Goal: Transaction & Acquisition: Book appointment/travel/reservation

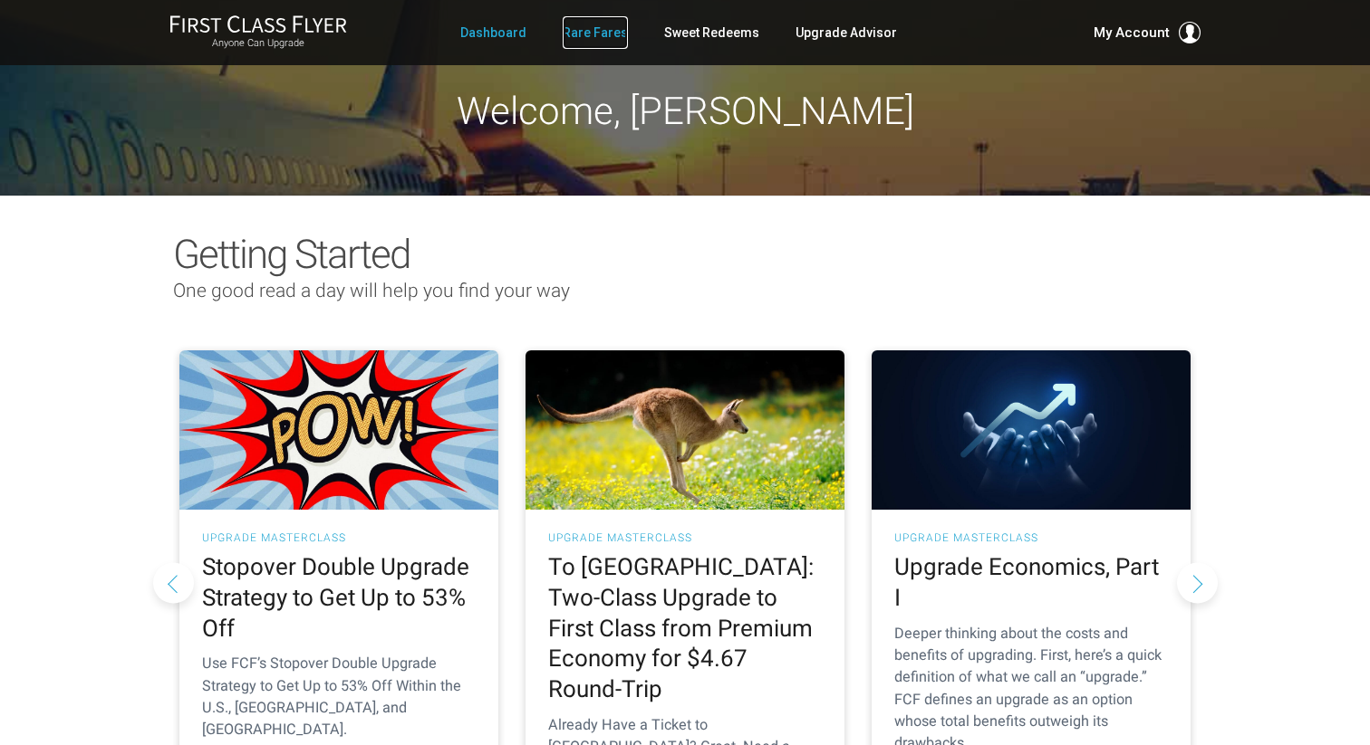
click at [571, 36] on link "Rare Fares" at bounding box center [594, 32] width 65 height 33
click at [596, 34] on link "Rare Fares" at bounding box center [594, 32] width 65 height 33
click at [610, 32] on link "Rare Fares" at bounding box center [594, 32] width 65 height 33
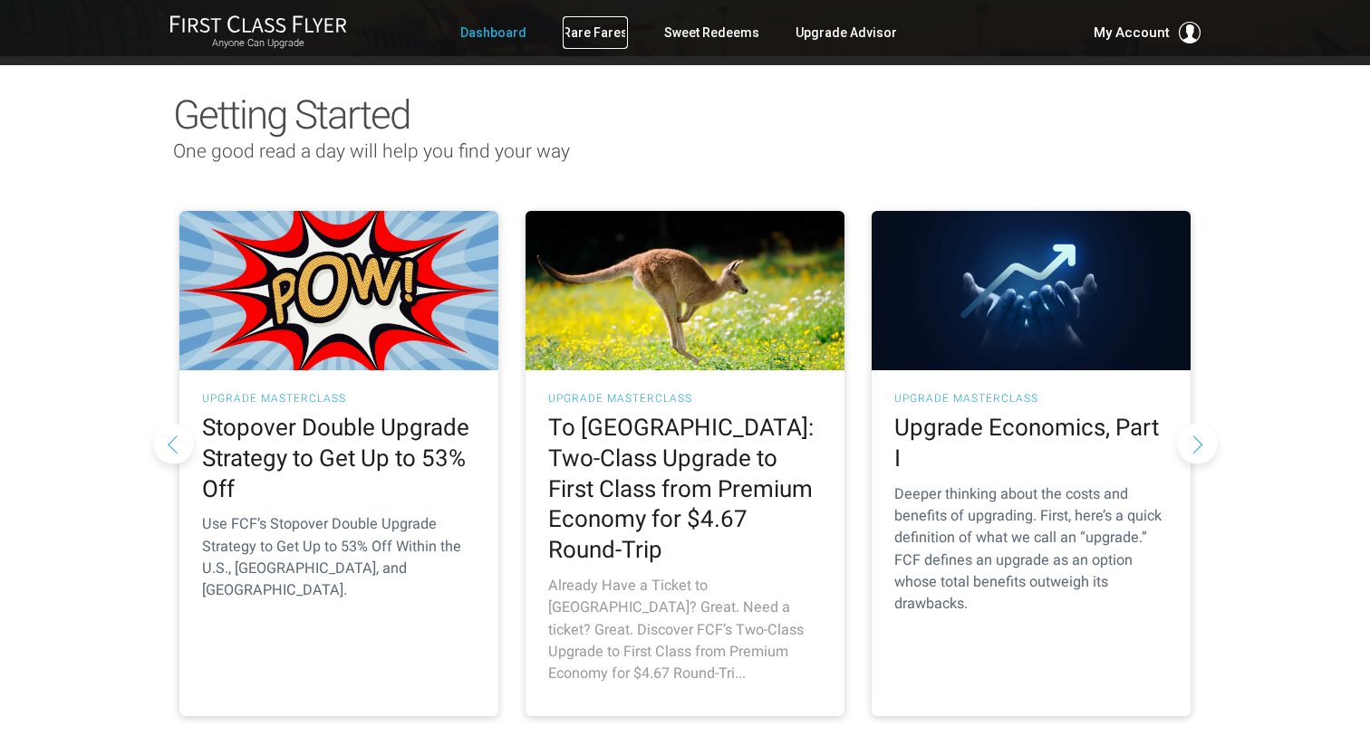
scroll to position [141, 0]
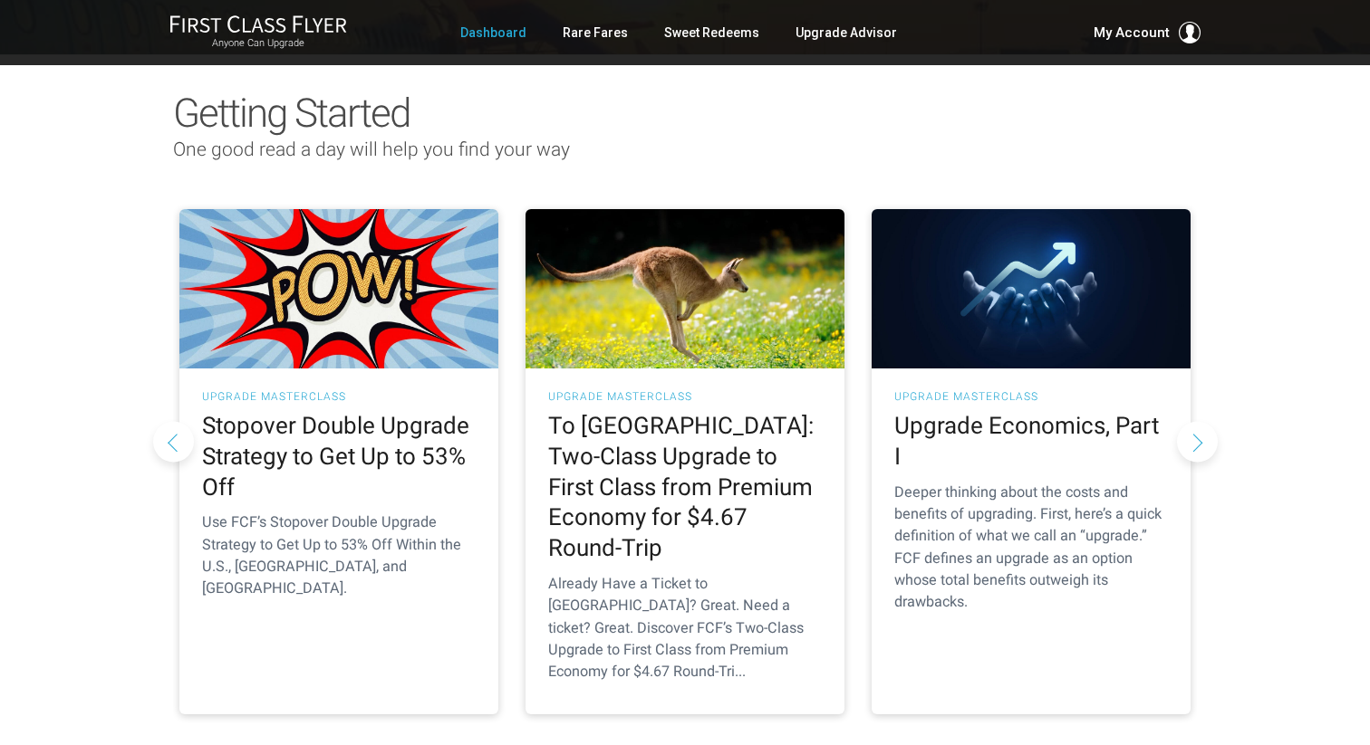
click at [1190, 421] on button "Next slide" at bounding box center [1197, 441] width 41 height 41
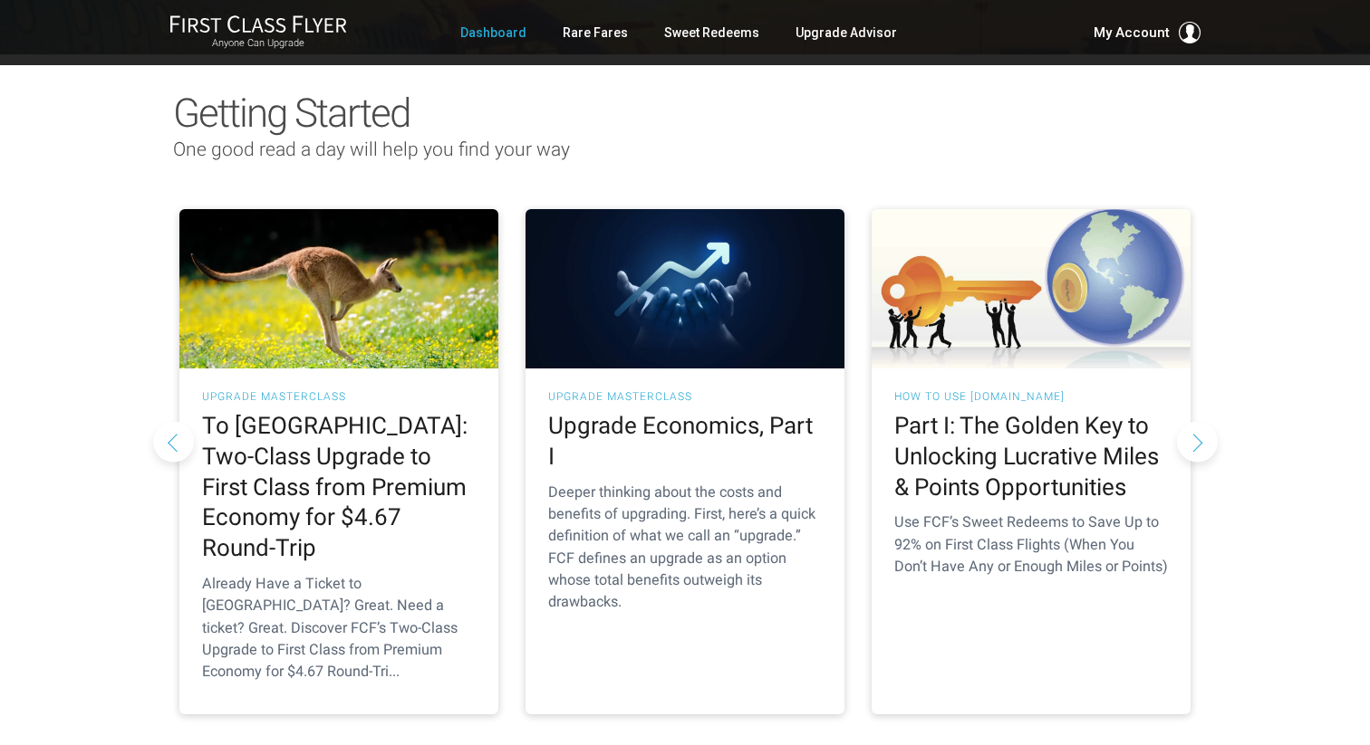
click at [1190, 421] on button "Next slide" at bounding box center [1197, 441] width 41 height 41
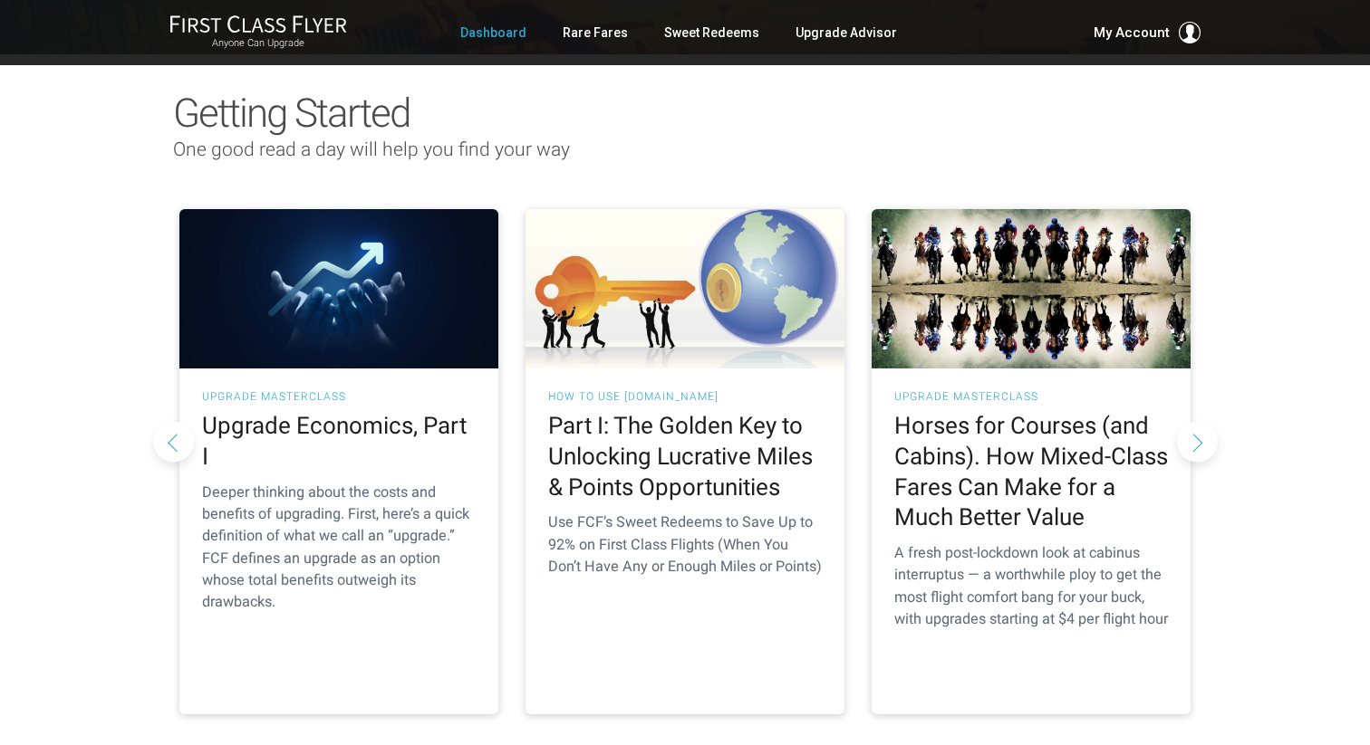
click at [1198, 425] on button "Next slide" at bounding box center [1197, 441] width 41 height 41
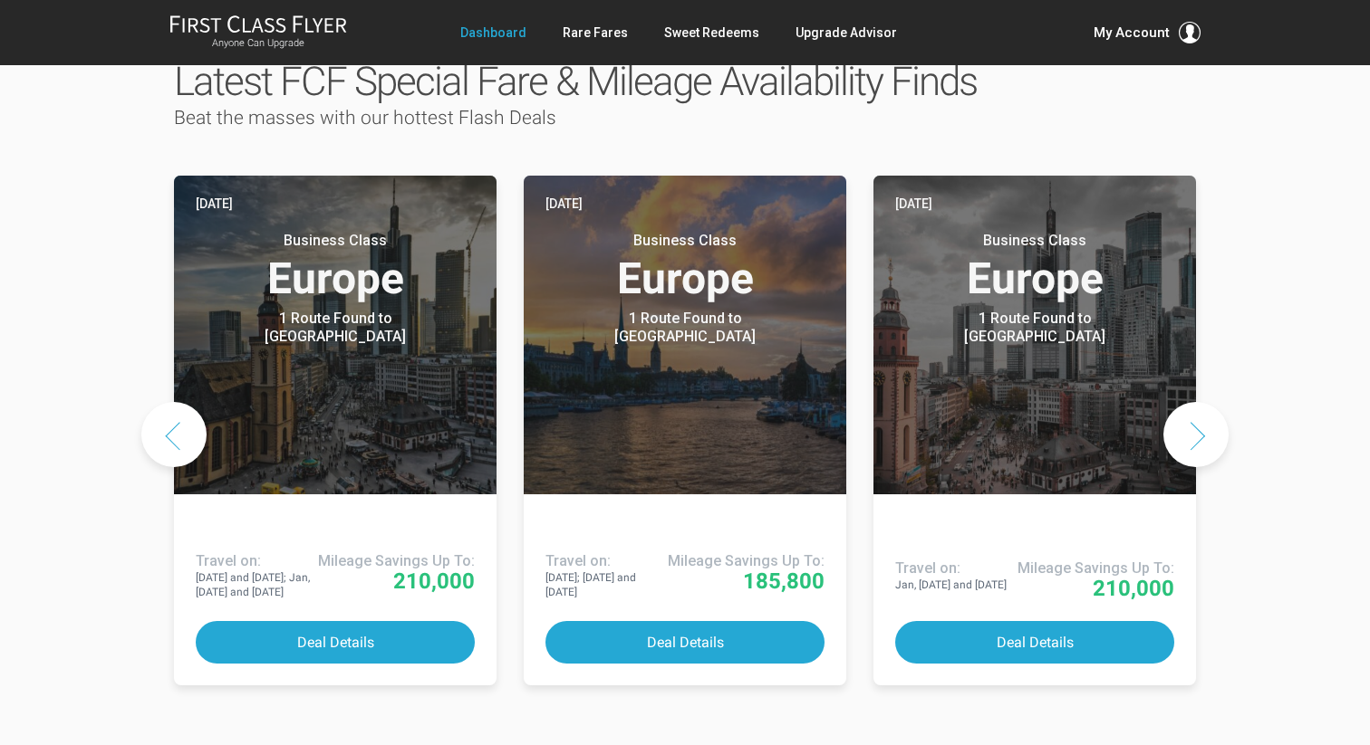
scroll to position [930, 0]
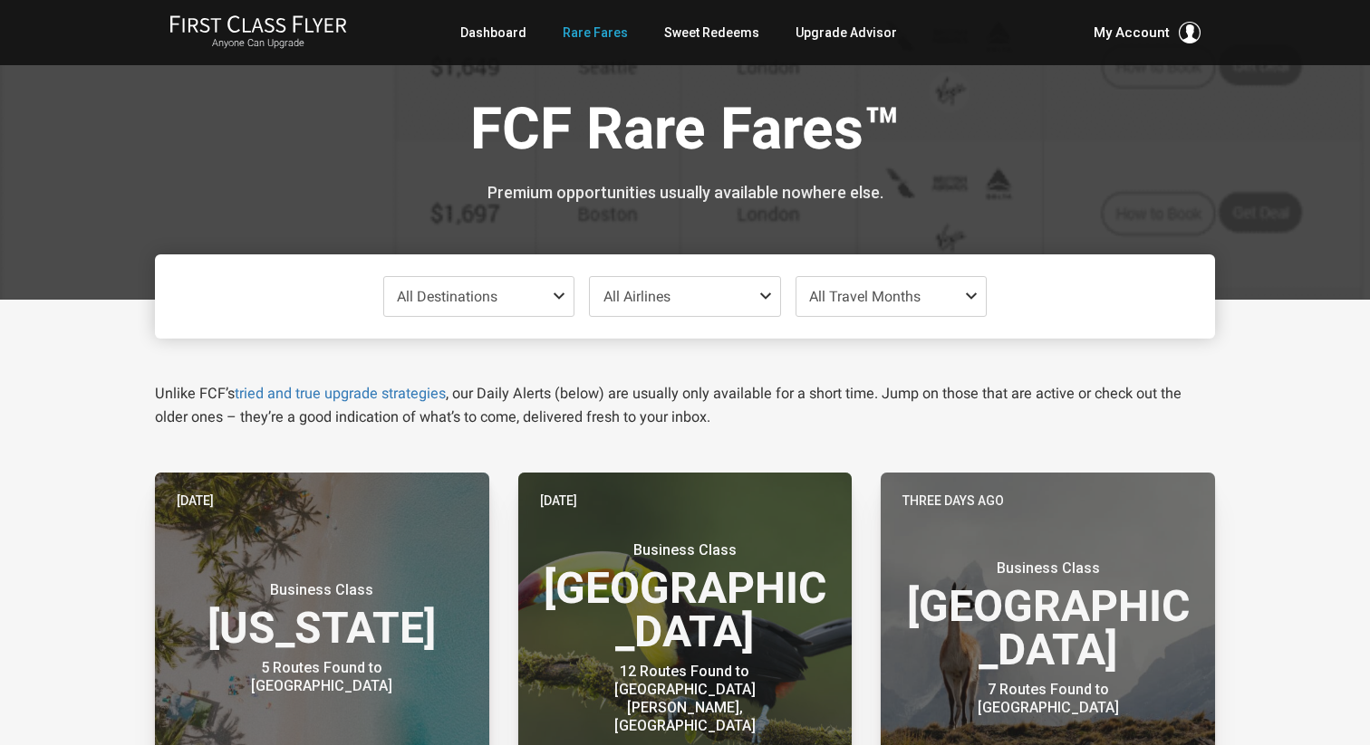
click at [534, 292] on span "All Destinations" at bounding box center [479, 296] width 190 height 39
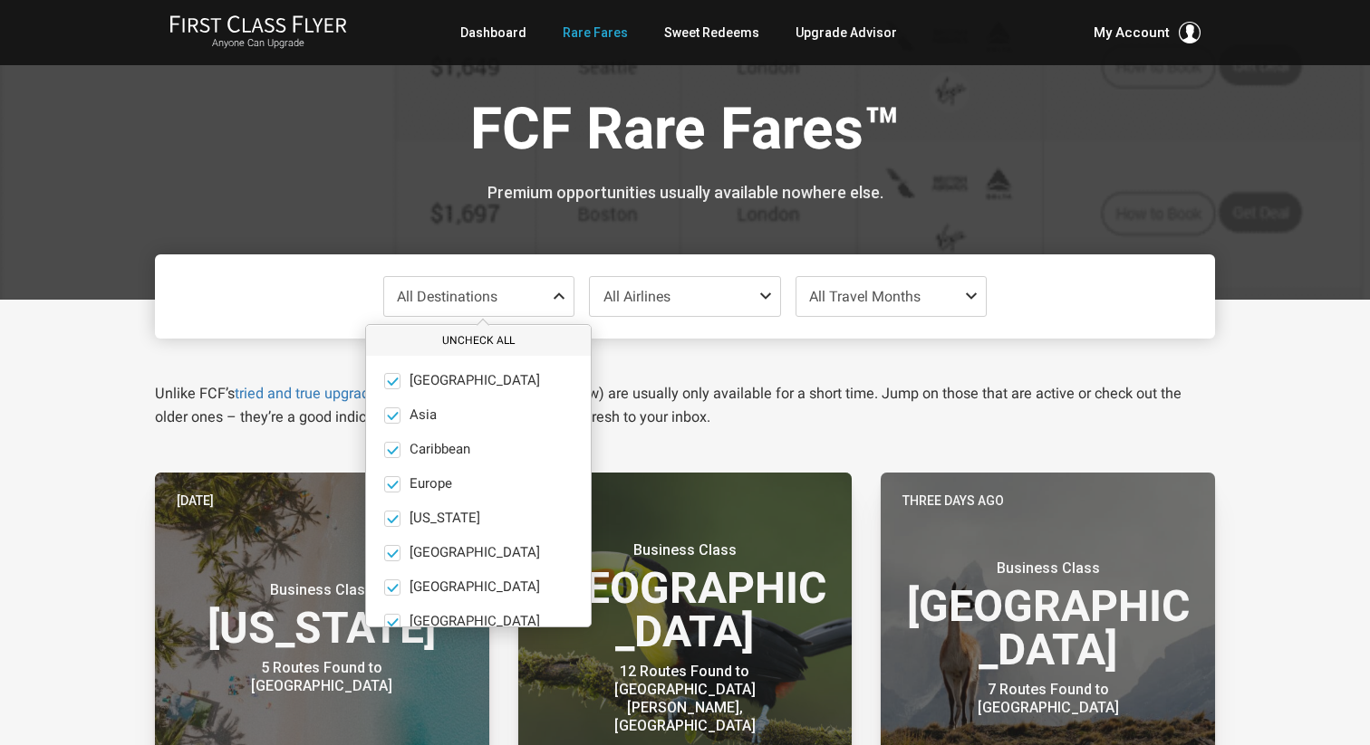
click at [421, 351] on button "Uncheck All" at bounding box center [478, 341] width 225 height 30
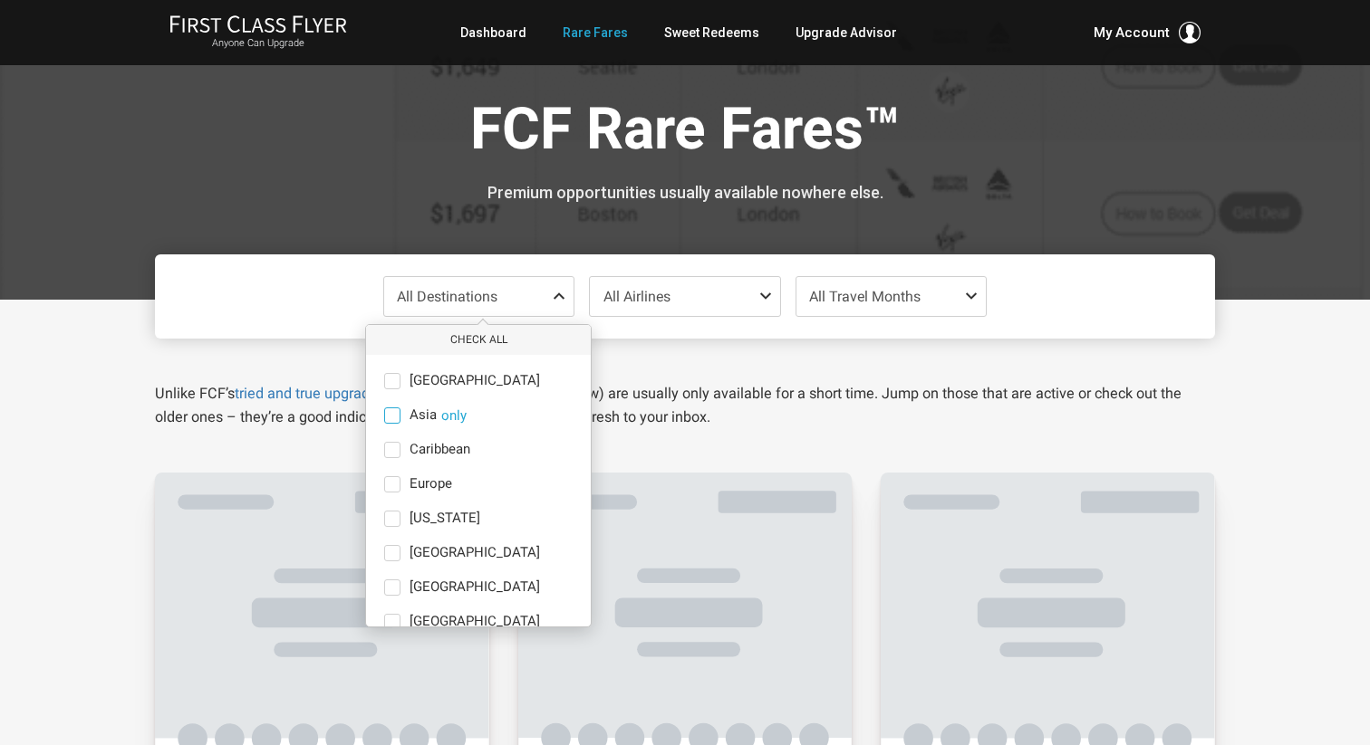
click at [389, 415] on span at bounding box center [392, 416] width 16 height 16
click at [0, 0] on input "Asia only" at bounding box center [0, 0] width 0 height 0
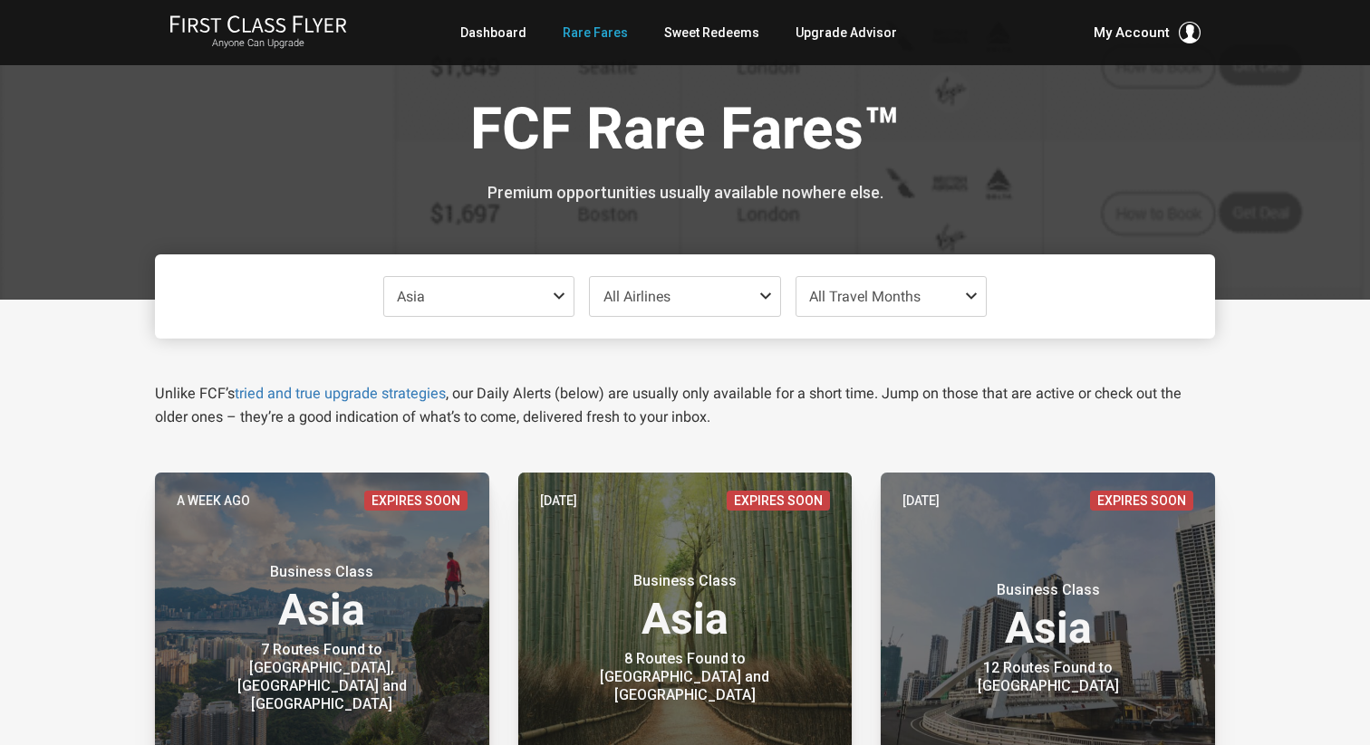
click at [556, 287] on span "Asia" at bounding box center [479, 296] width 190 height 39
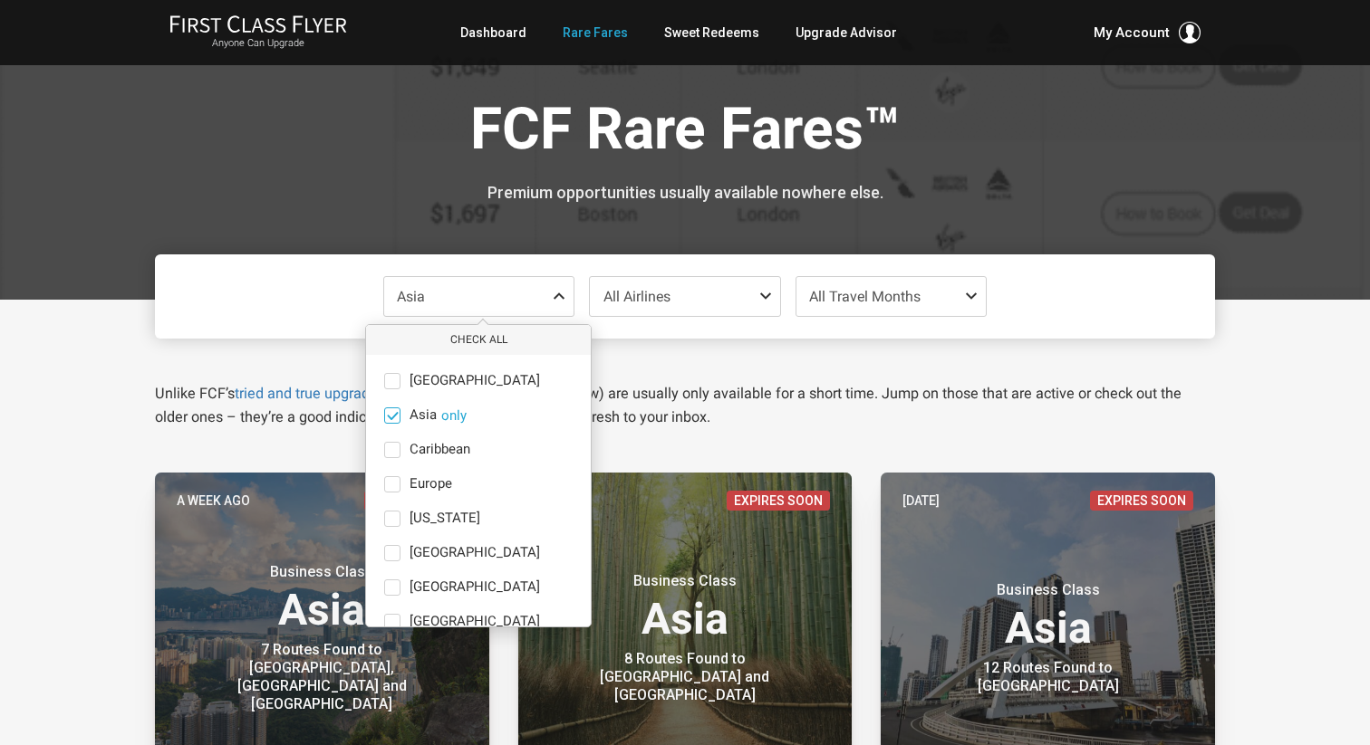
click at [384, 412] on span at bounding box center [392, 416] width 16 height 16
click at [0, 0] on input "Asia only" at bounding box center [0, 0] width 0 height 0
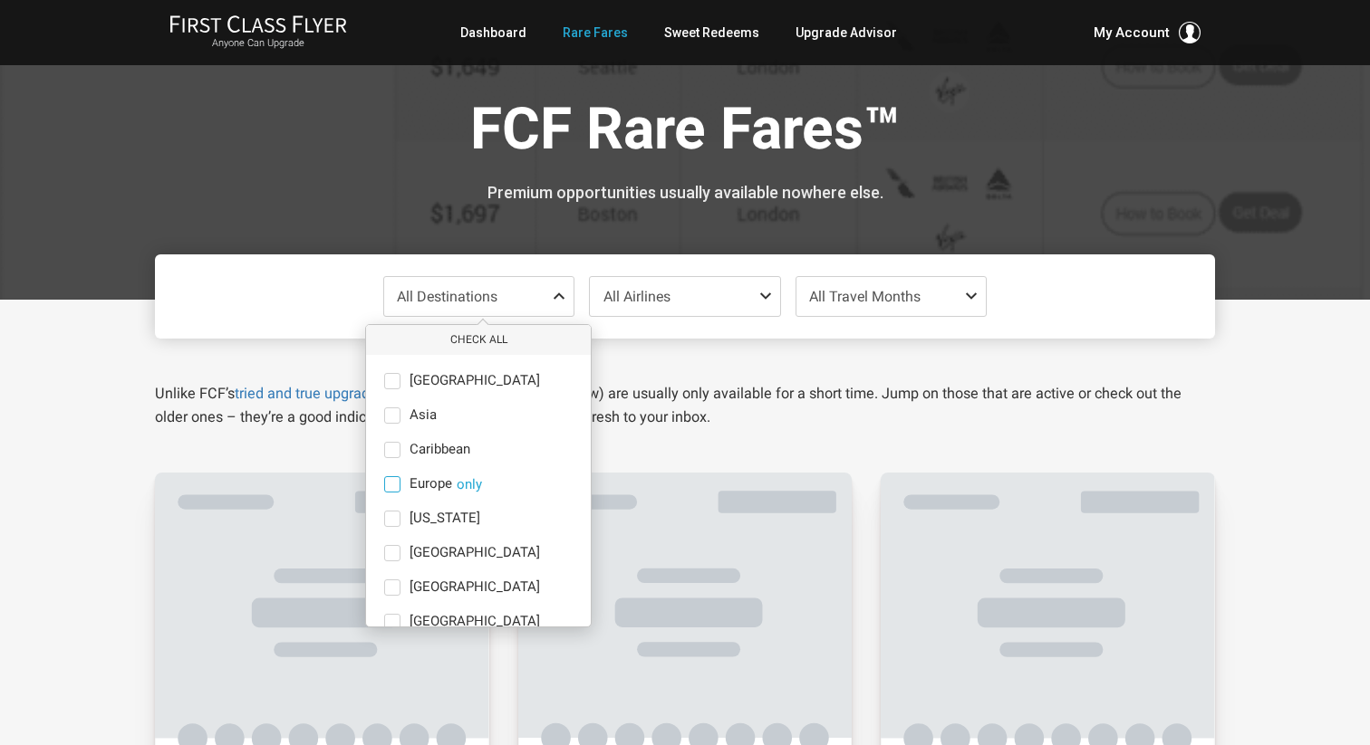
scroll to position [125, 0]
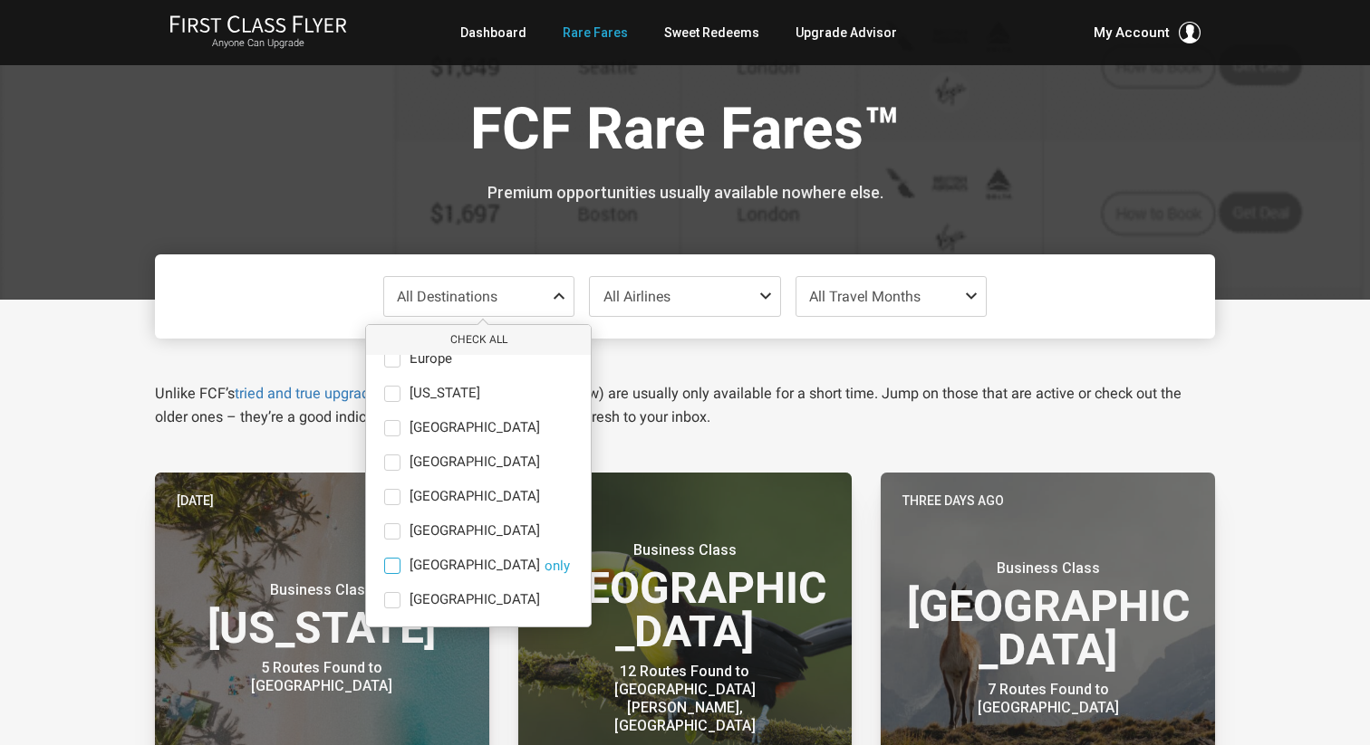
click at [390, 565] on span at bounding box center [392, 566] width 16 height 16
click at [0, 0] on input "South America only" at bounding box center [0, 0] width 0 height 0
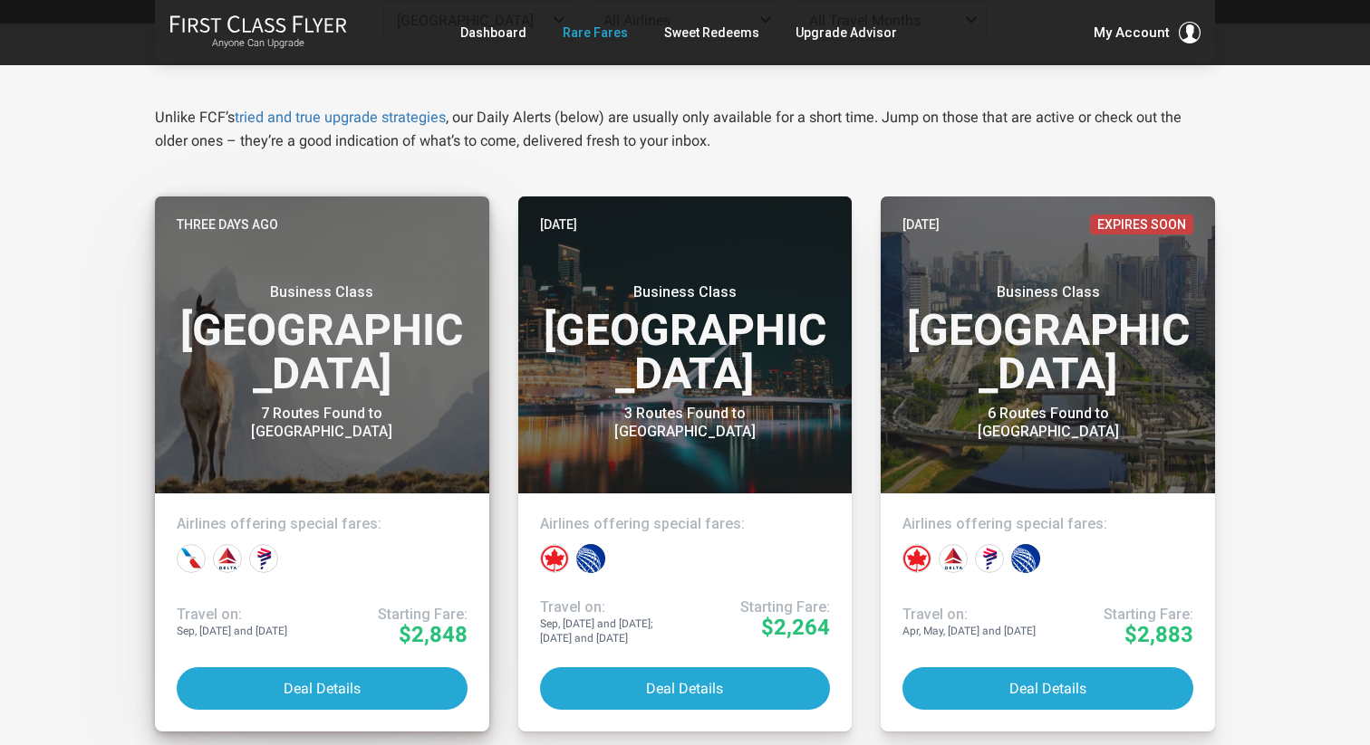
scroll to position [0, 0]
